Goal: Task Accomplishment & Management: Use online tool/utility

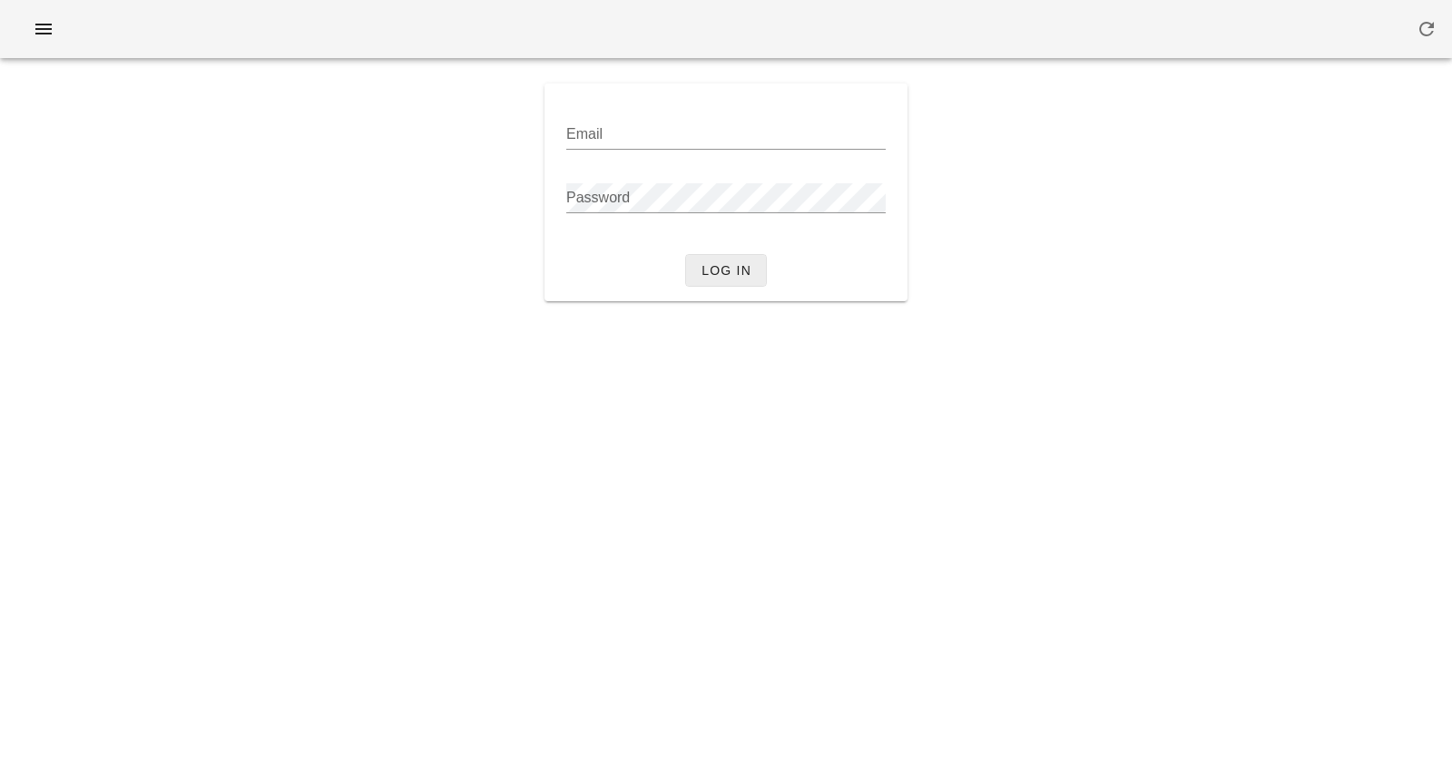
type input "[PERSON_NAME][EMAIL_ADDRESS][DOMAIN_NAME]"
click at [743, 275] on span "Log in" at bounding box center [725, 270] width 51 height 15
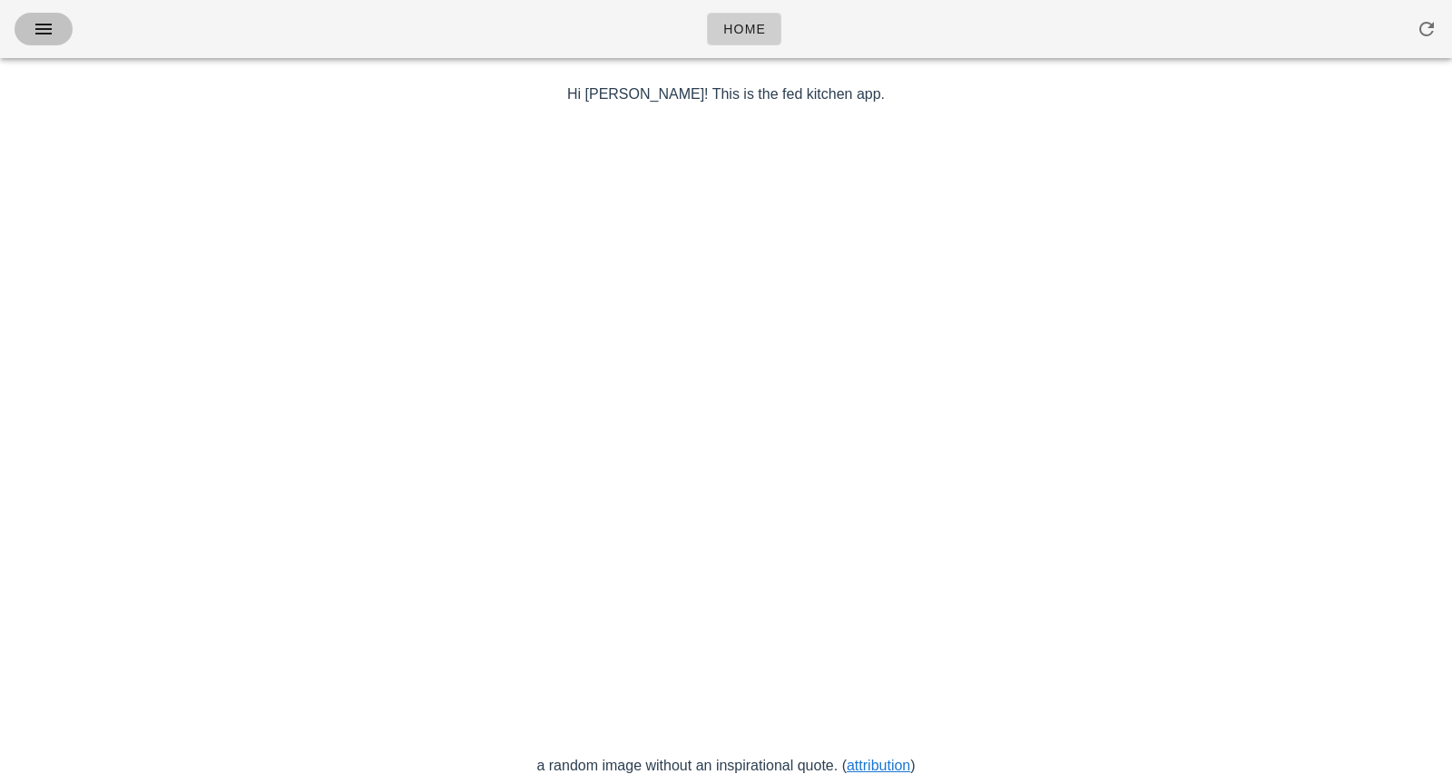
click at [41, 26] on icon "button" at bounding box center [44, 29] width 22 height 22
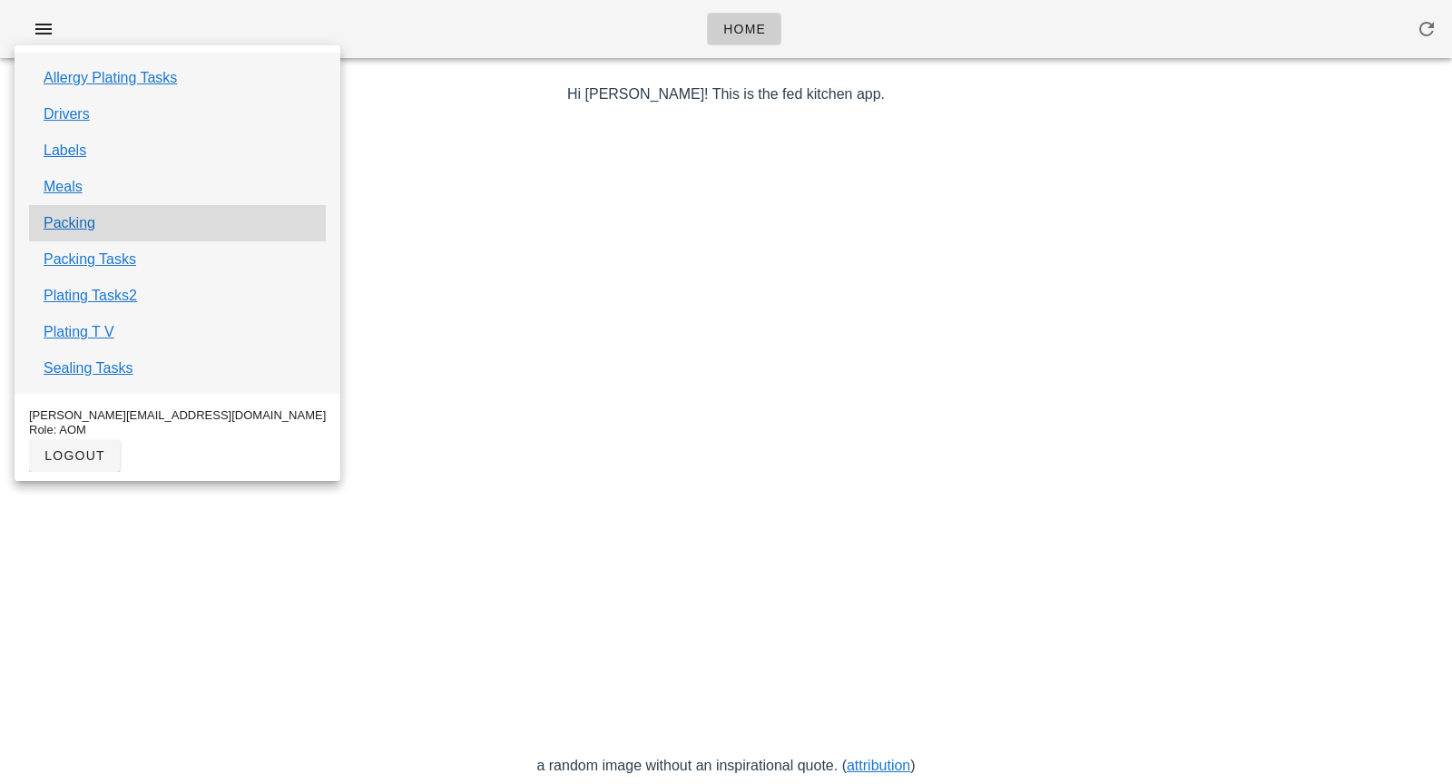
click at [75, 238] on div "Packing" at bounding box center [177, 223] width 297 height 36
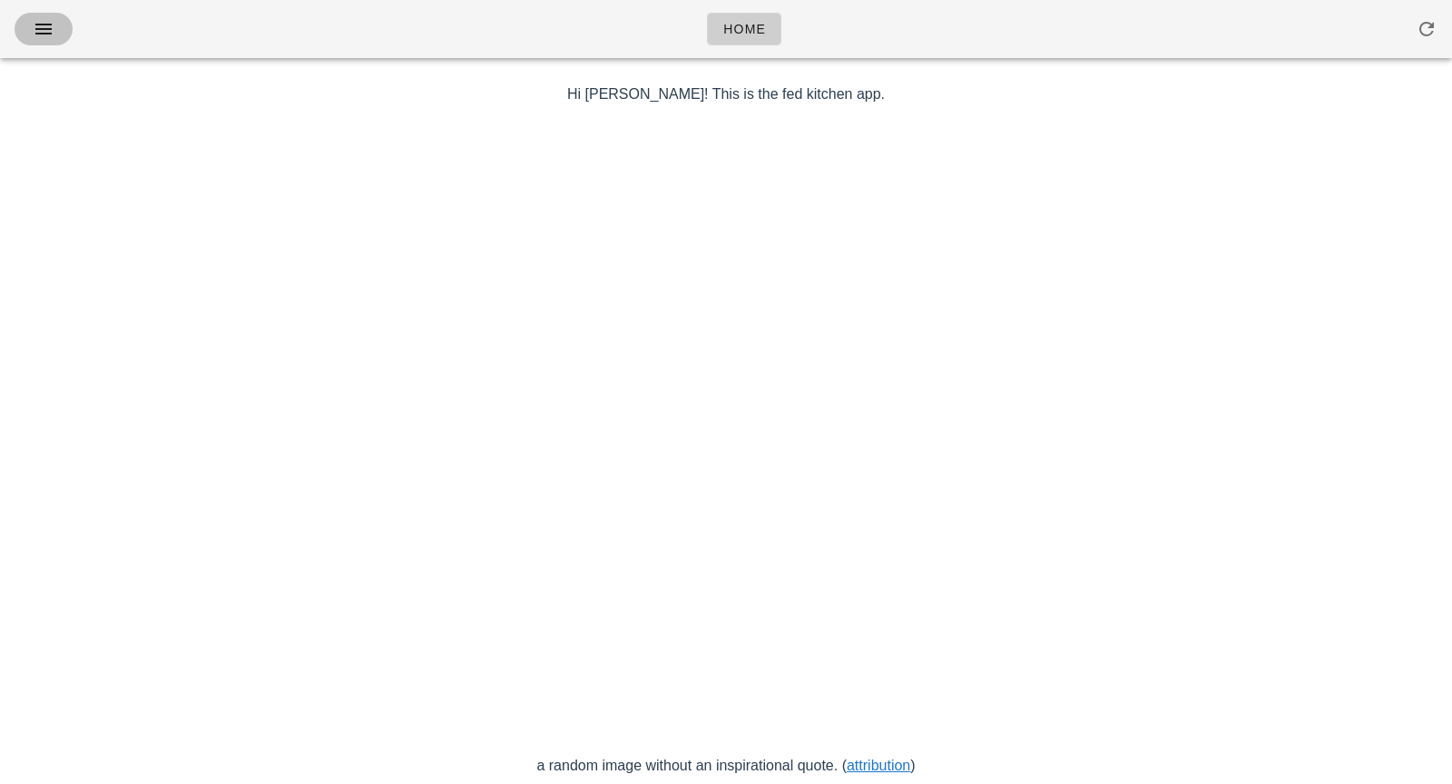
click at [34, 28] on icon "button" at bounding box center [44, 29] width 22 height 22
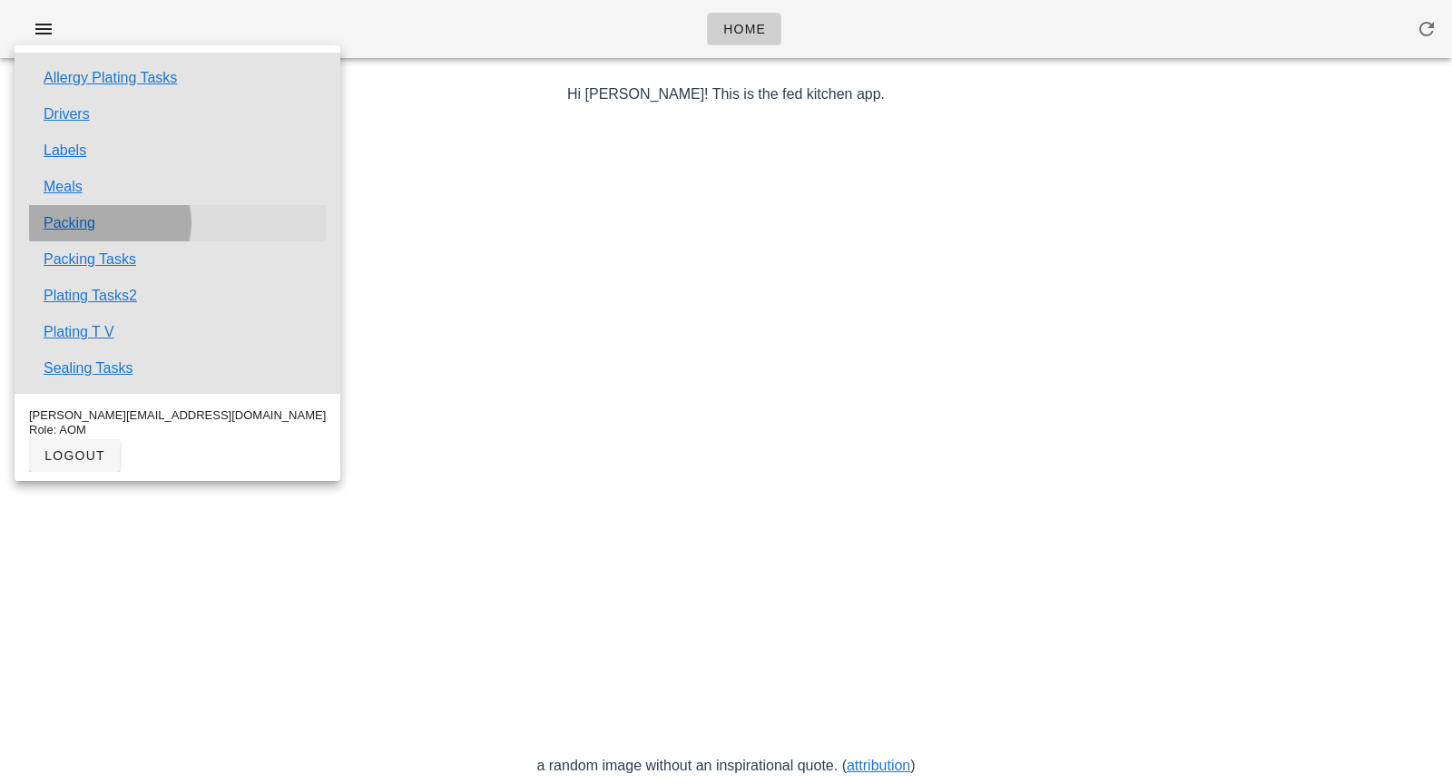
click at [71, 229] on link "Packing" at bounding box center [70, 223] width 52 height 22
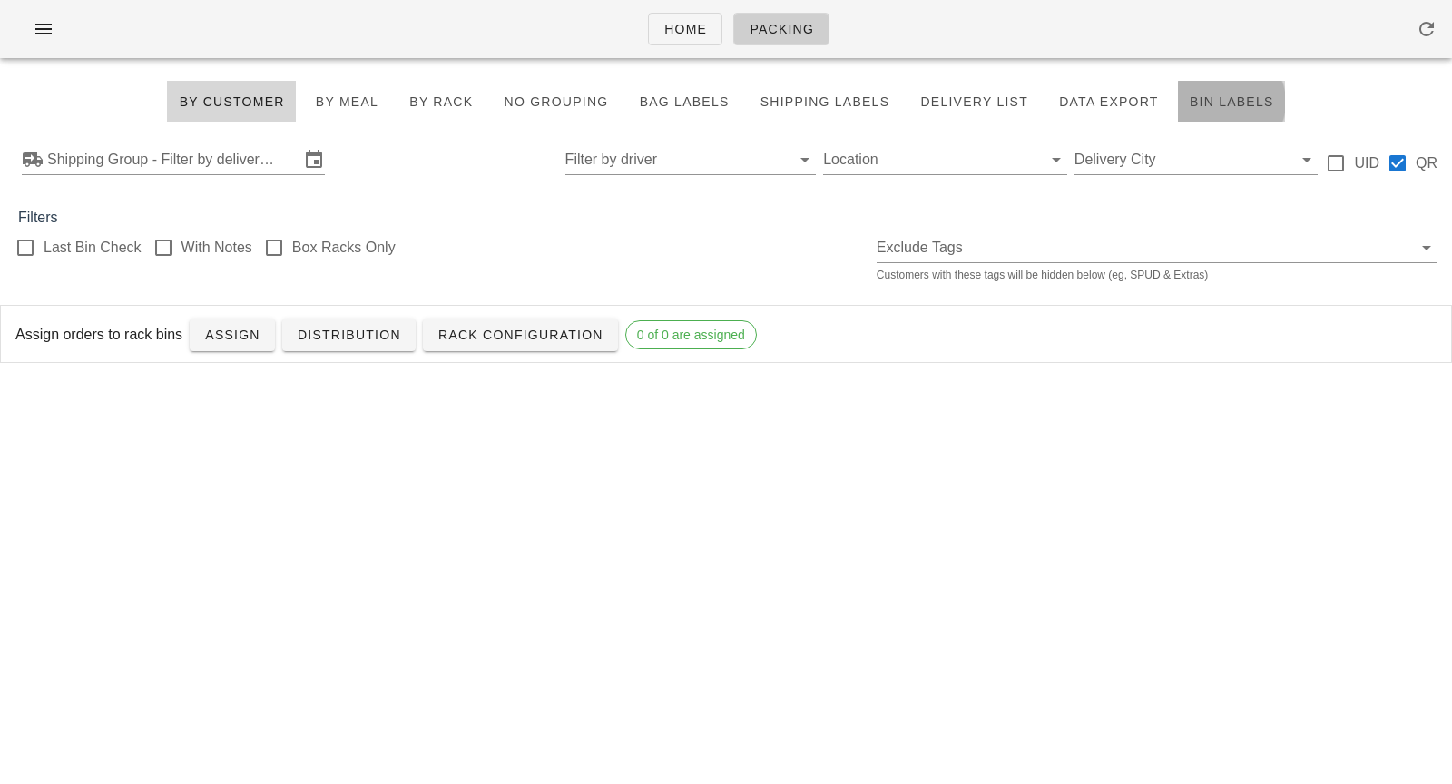
click at [1214, 99] on span "Bin Labels" at bounding box center [1231, 101] width 85 height 15
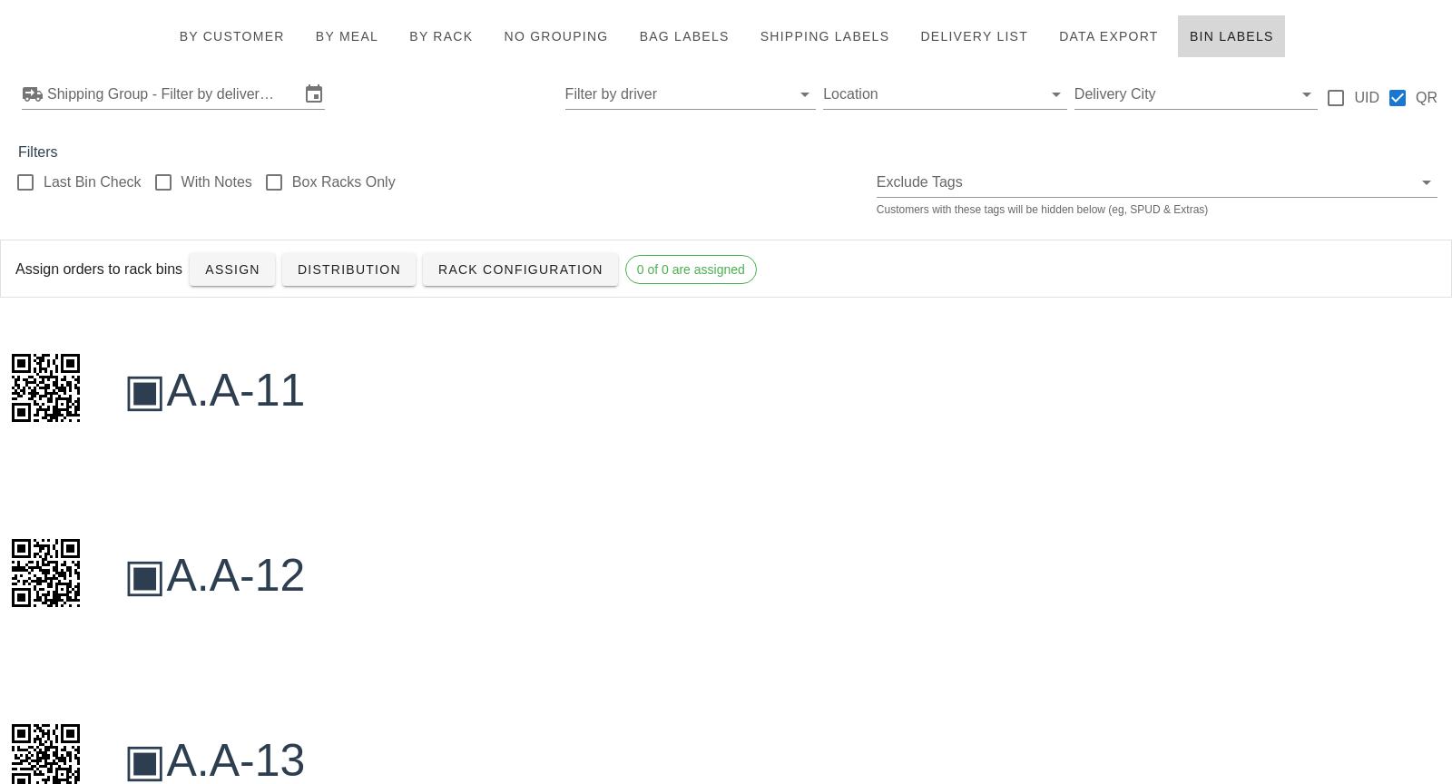
scroll to position [66, 0]
click at [1001, 193] on input "Exclude Tags" at bounding box center [1142, 181] width 532 height 29
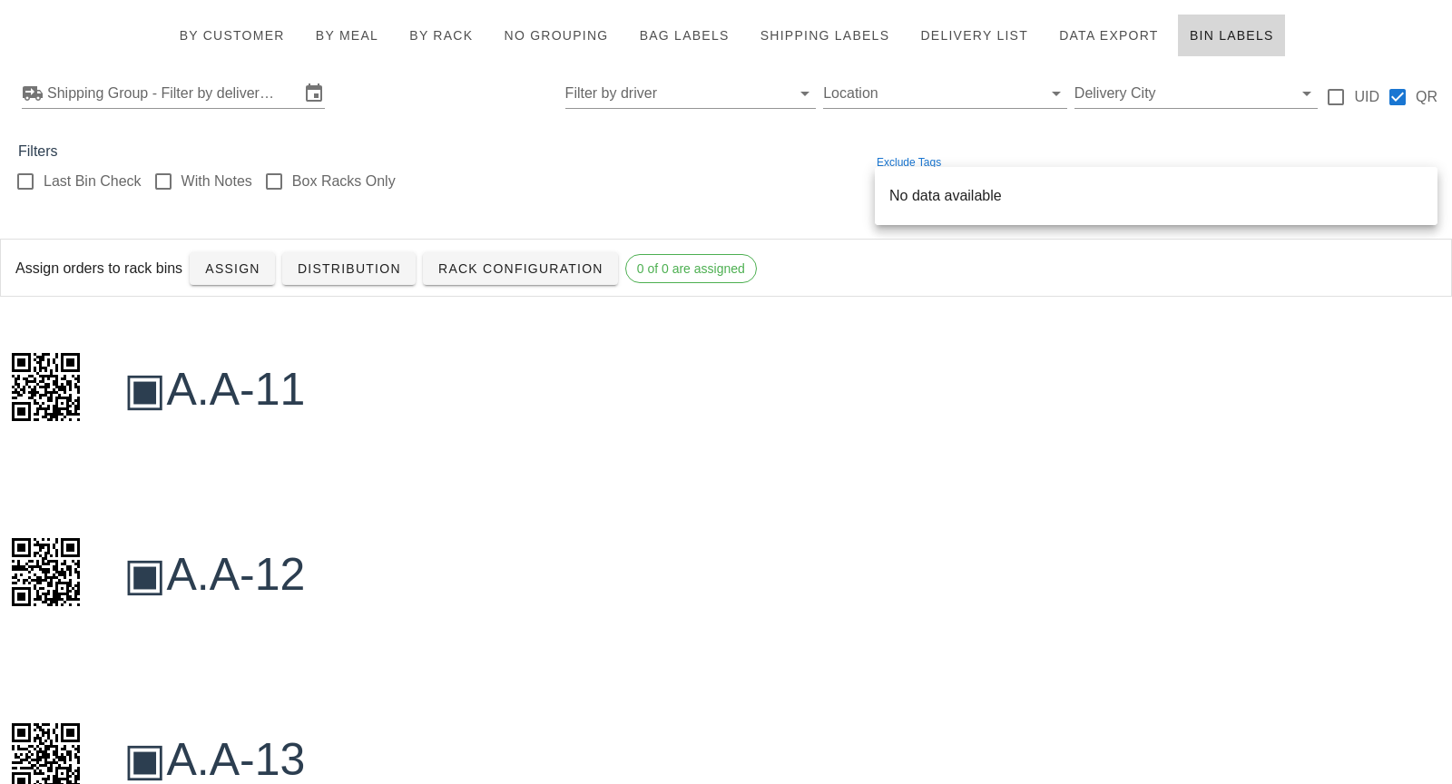
click at [812, 210] on div "Last Bin Check With Notes Box Racks Only Exclude Tags Customers with these tags…" at bounding box center [726, 191] width 1452 height 58
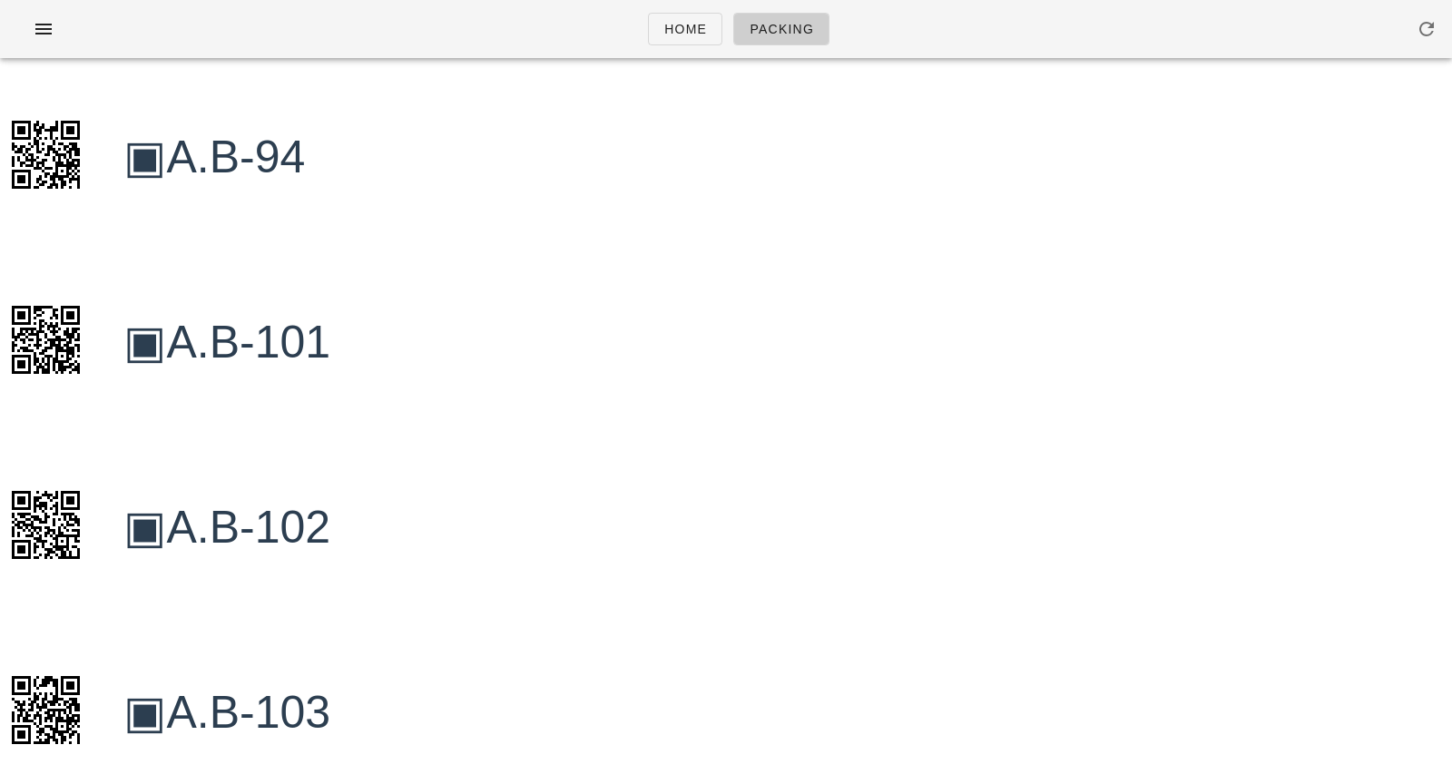
scroll to position [13930, 0]
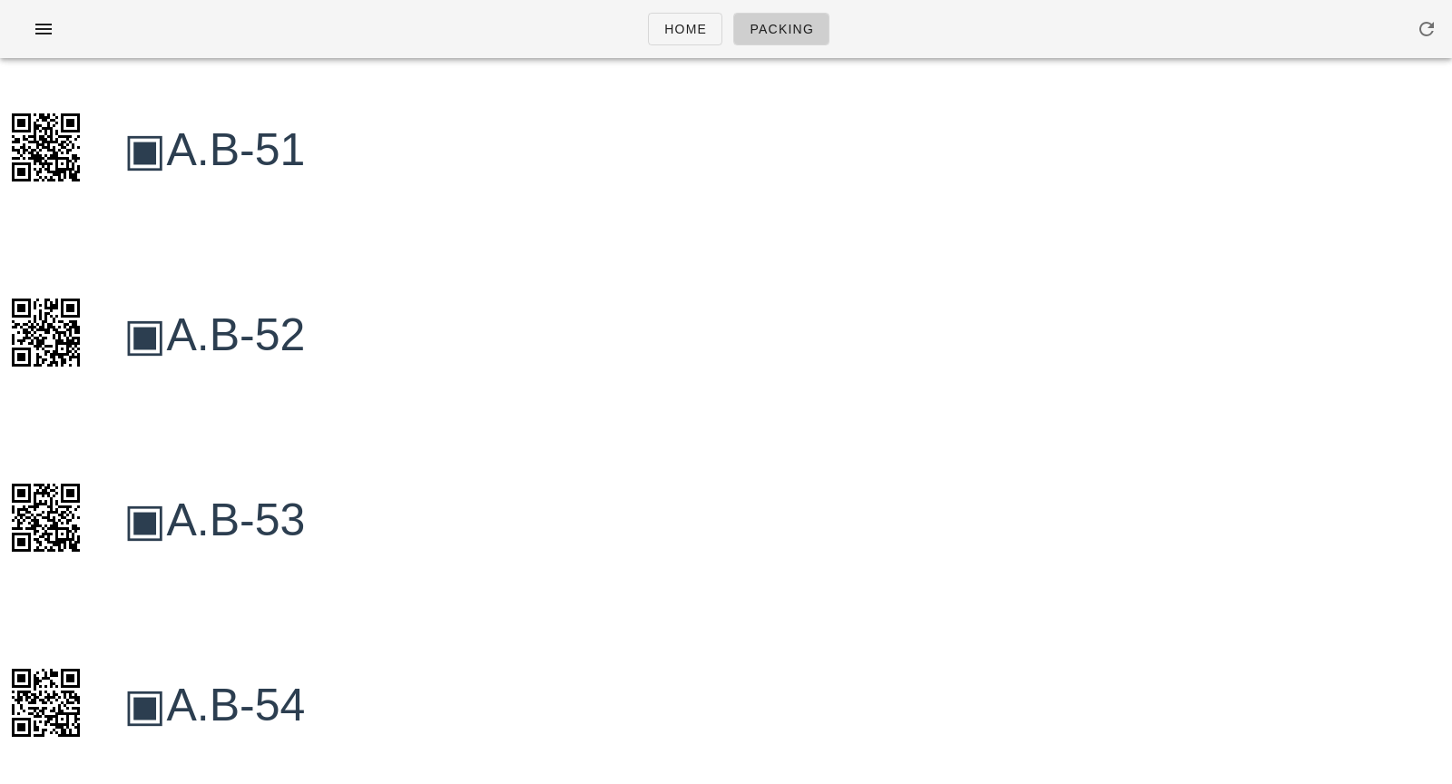
scroll to position [0, 0]
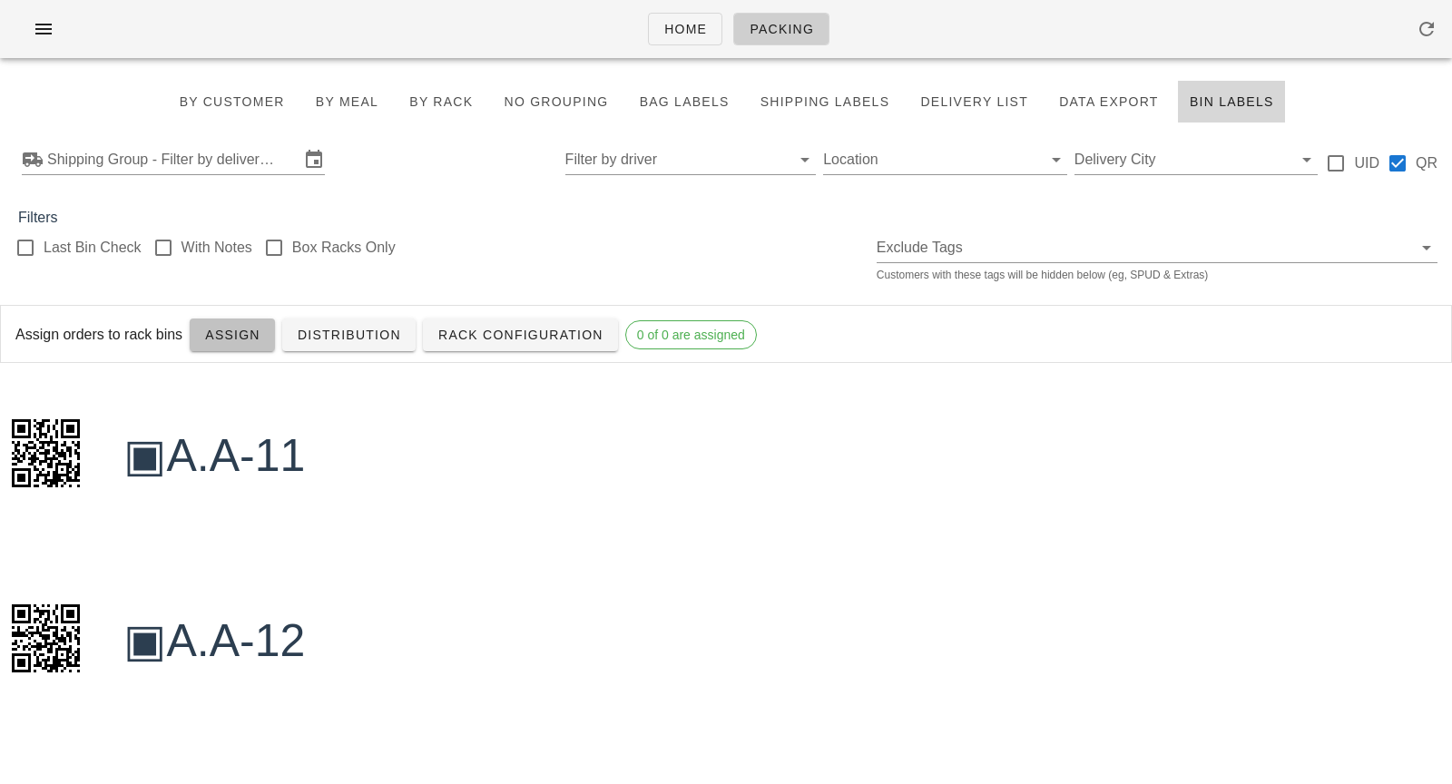
click at [230, 340] on span "Assign" at bounding box center [232, 335] width 56 height 15
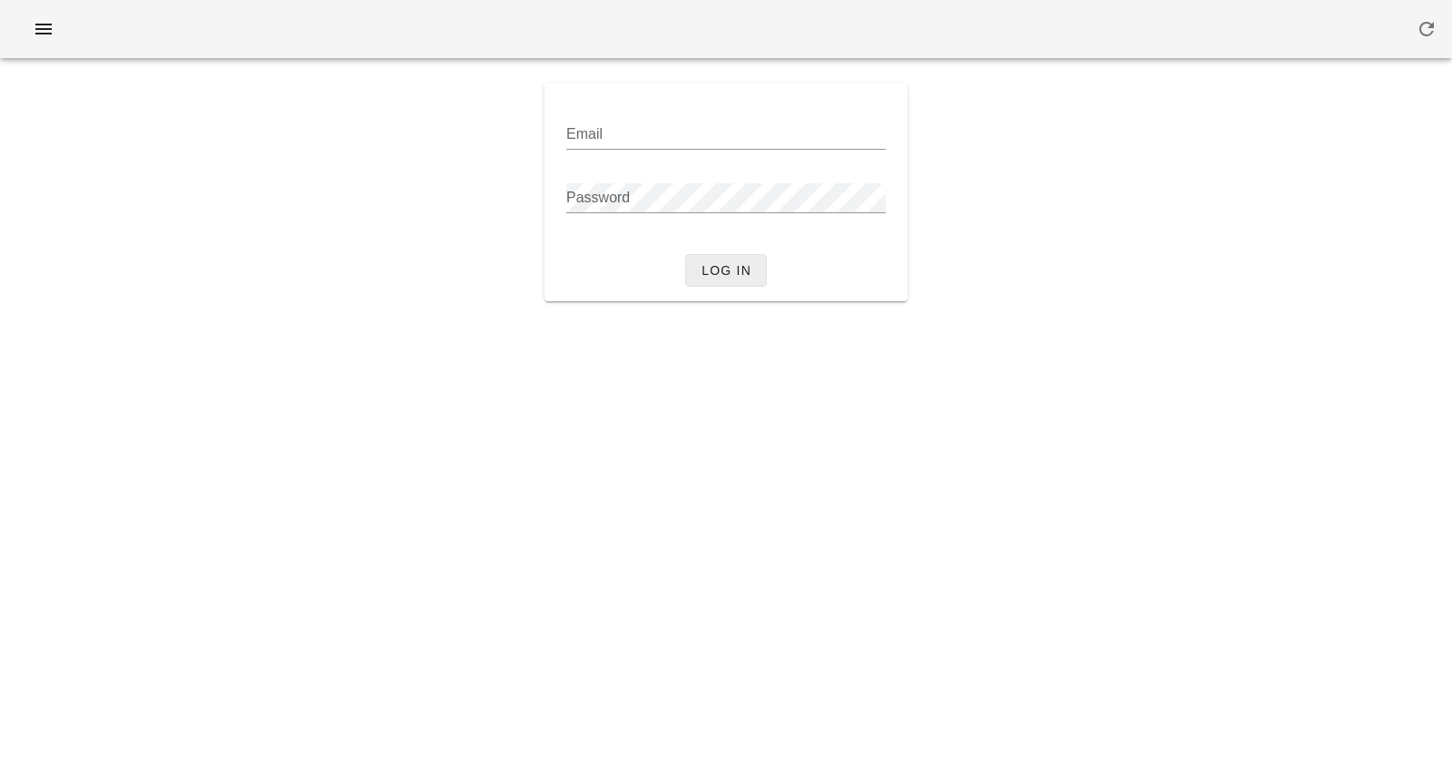
type input "[PERSON_NAME][EMAIL_ADDRESS][DOMAIN_NAME]"
click at [715, 264] on span "Log in" at bounding box center [725, 270] width 51 height 15
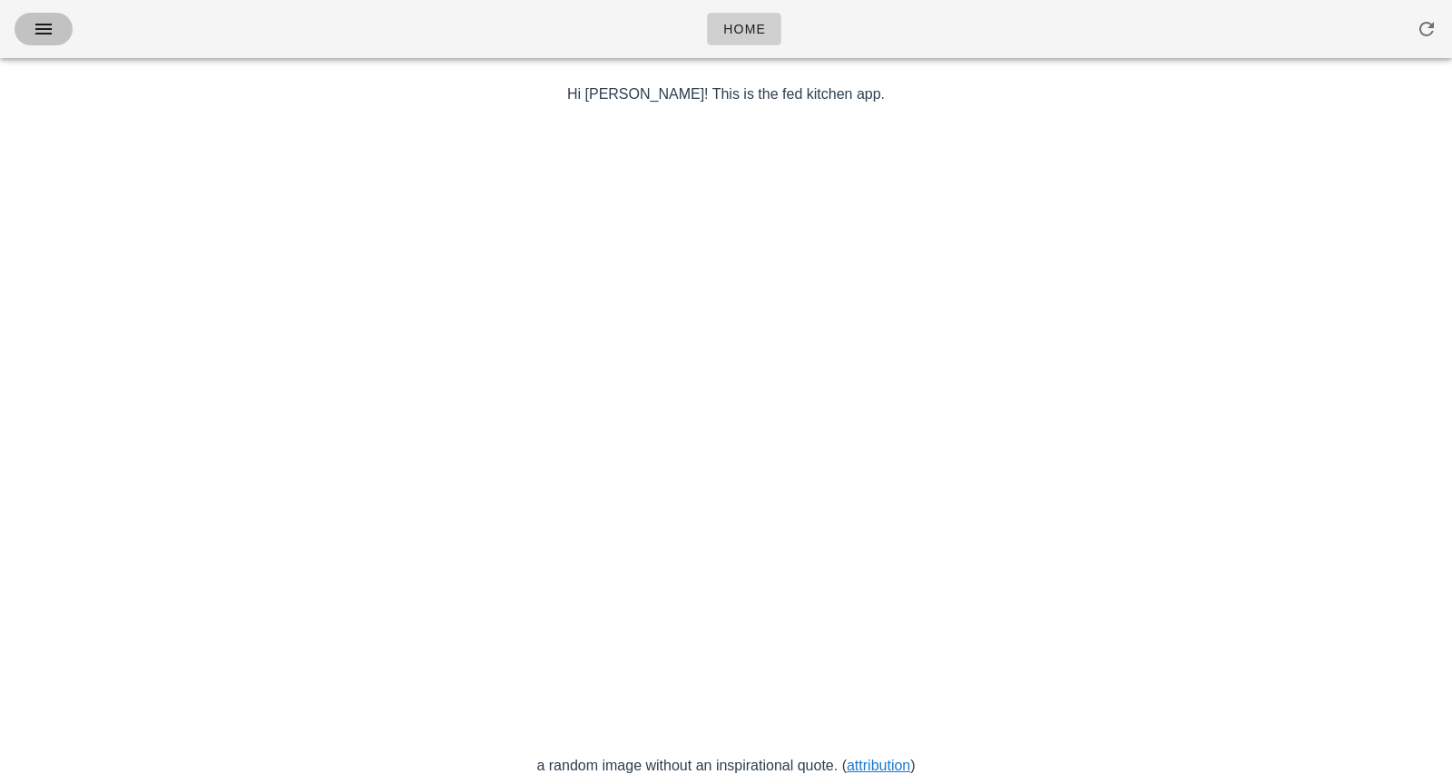
click at [57, 38] on span "button" at bounding box center [43, 29] width 29 height 22
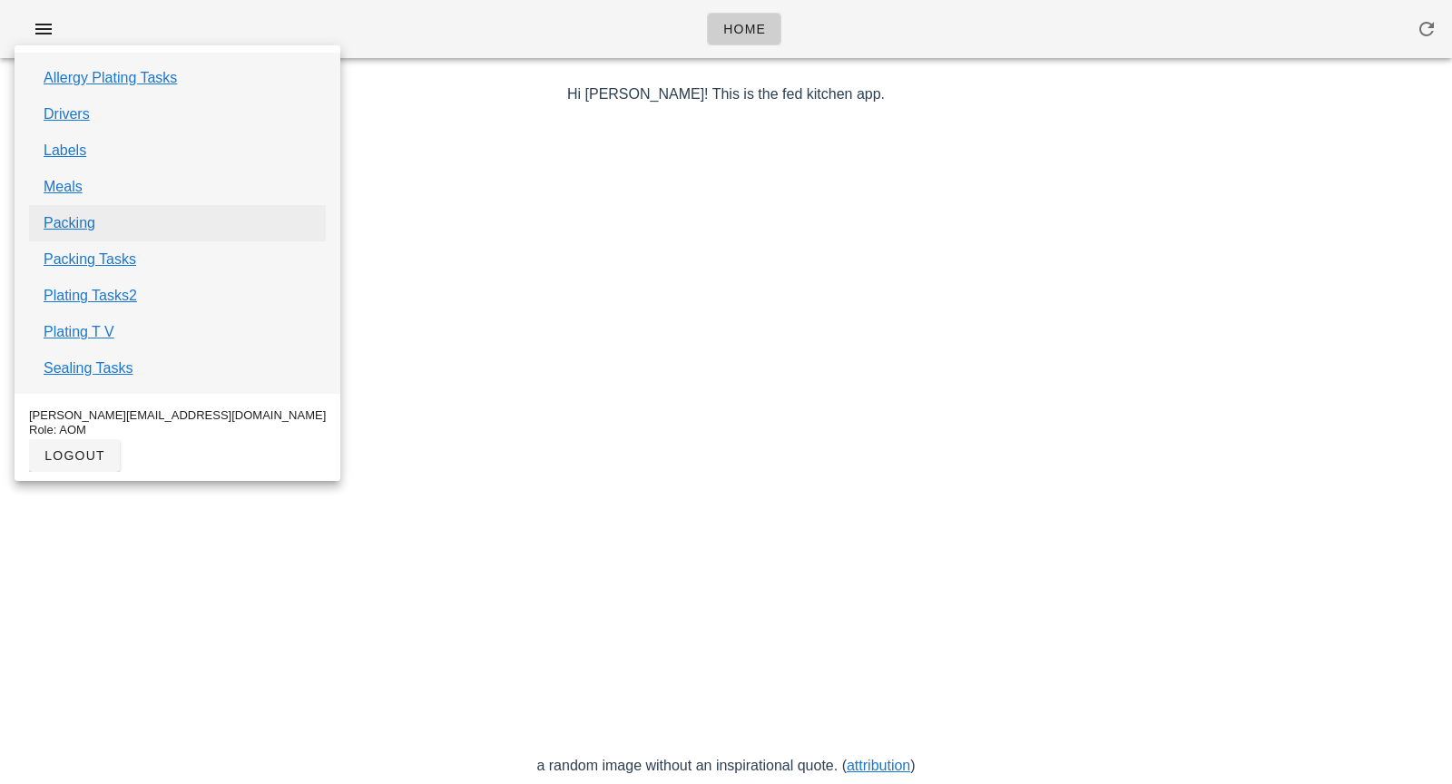
click at [84, 220] on link "Packing" at bounding box center [70, 223] width 52 height 22
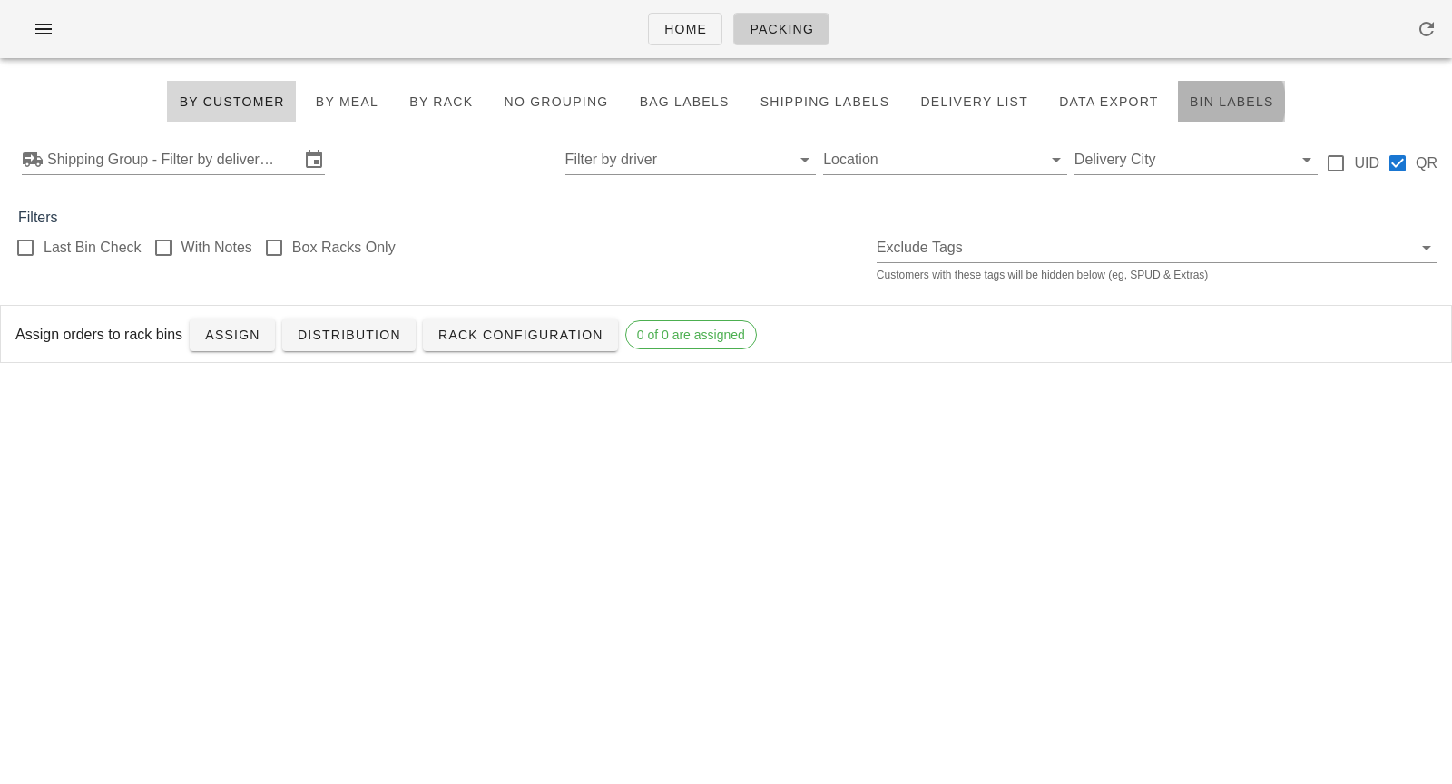
click at [1189, 106] on span "Bin Labels" at bounding box center [1231, 101] width 85 height 15
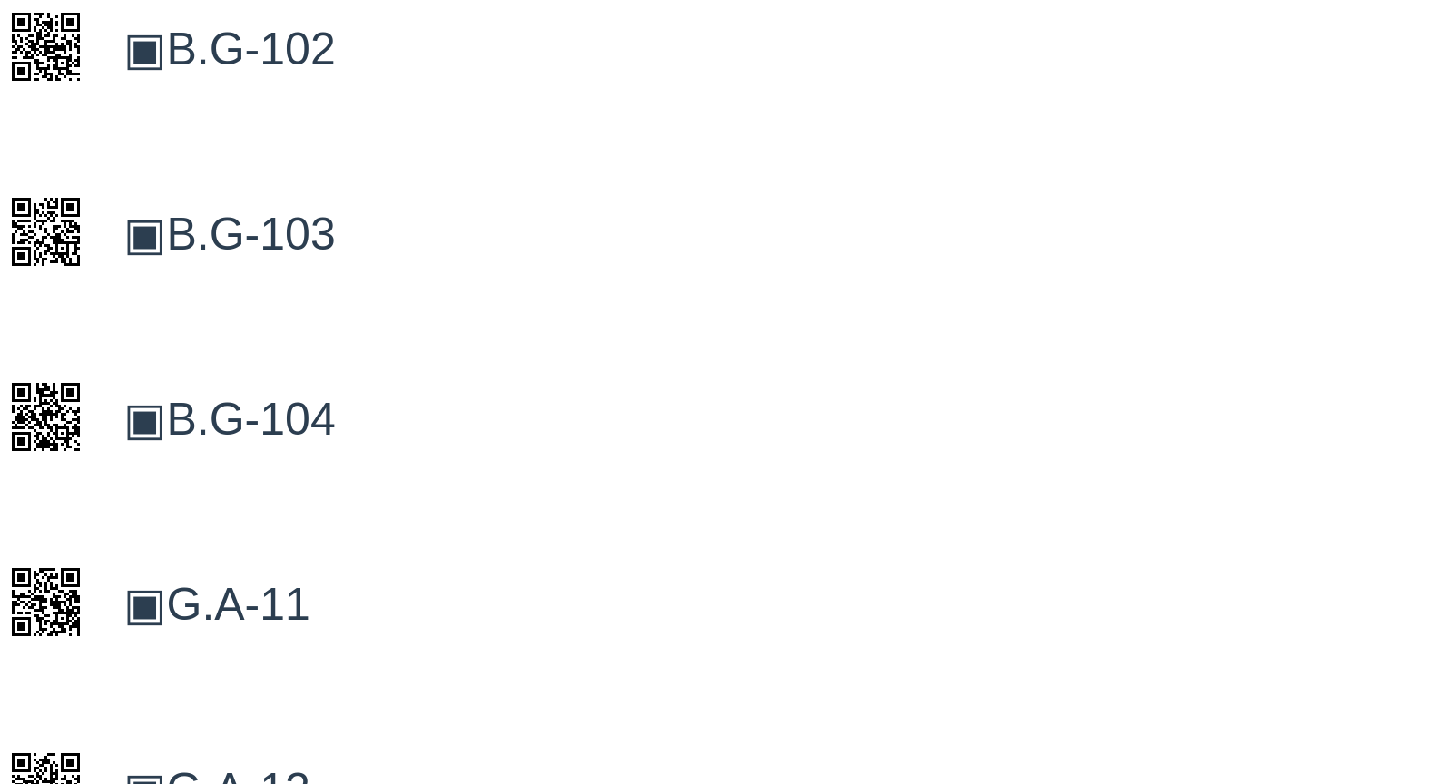
scroll to position [81408, 0]
